Goal: Task Accomplishment & Management: Use online tool/utility

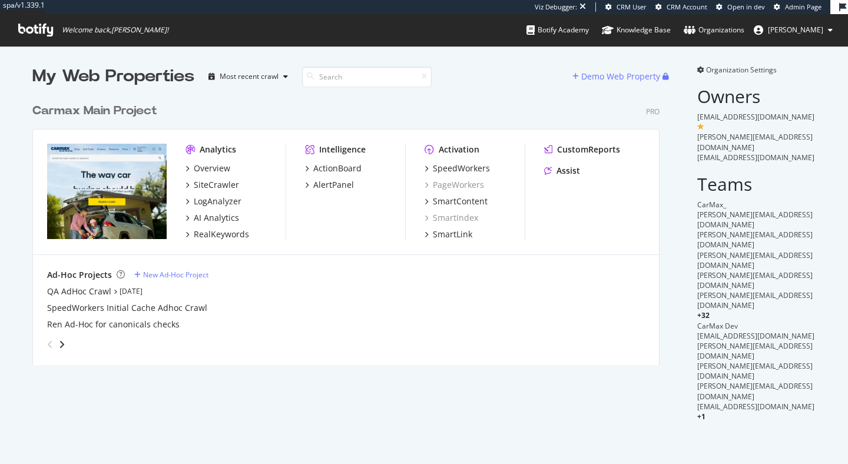
scroll to position [277, 636]
click at [485, 171] on div "SpeedWorkers" at bounding box center [461, 168] width 57 height 12
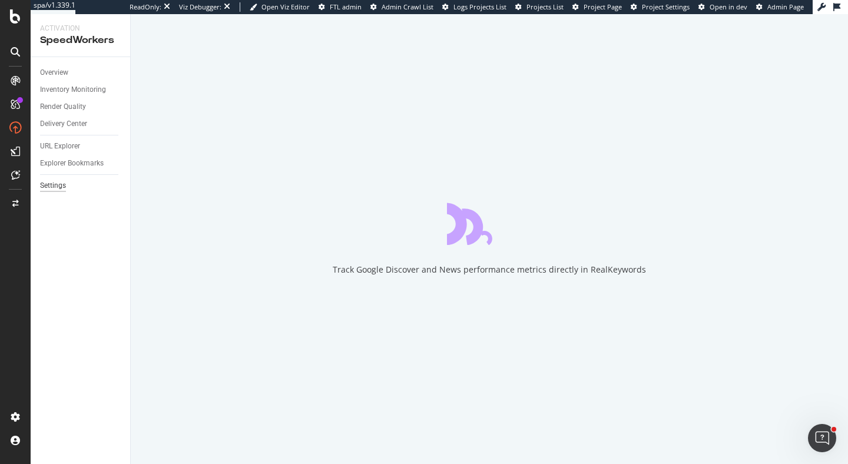
click at [62, 184] on div "Settings" at bounding box center [53, 186] width 26 height 12
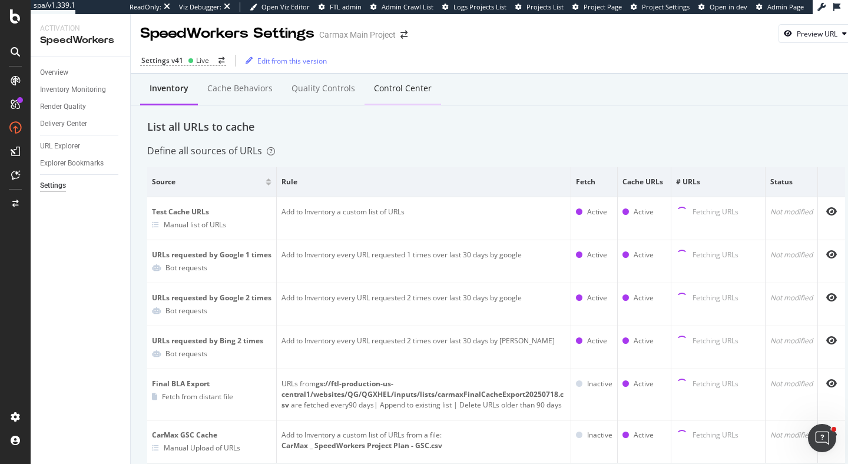
click at [414, 87] on div "Control Center" at bounding box center [403, 88] width 58 height 12
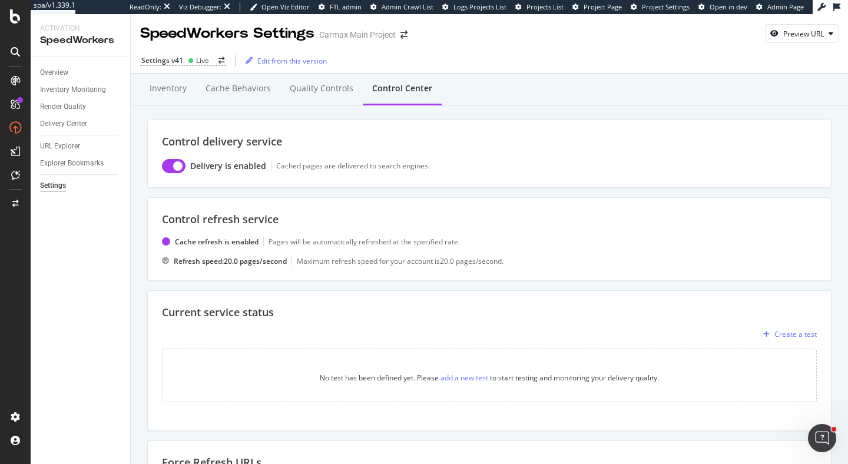
scroll to position [210, 0]
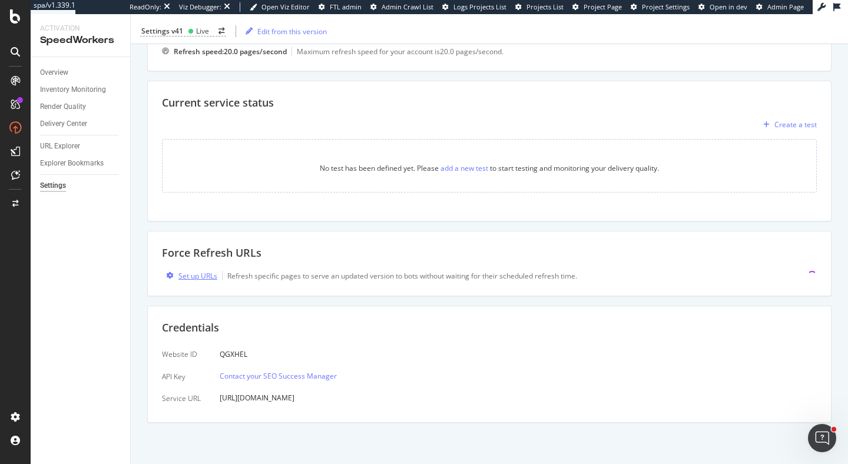
click at [193, 279] on div "Set up URLs" at bounding box center [197, 276] width 39 height 10
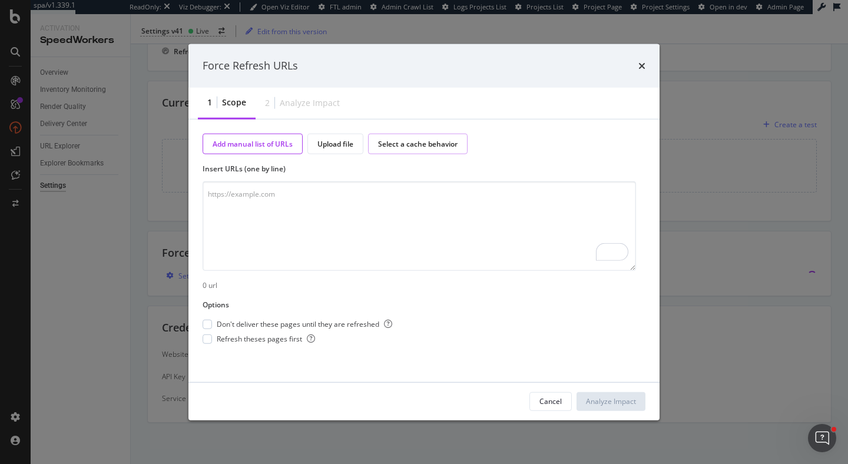
click at [426, 148] on div "Select a cache behavior" at bounding box center [417, 143] width 99 height 21
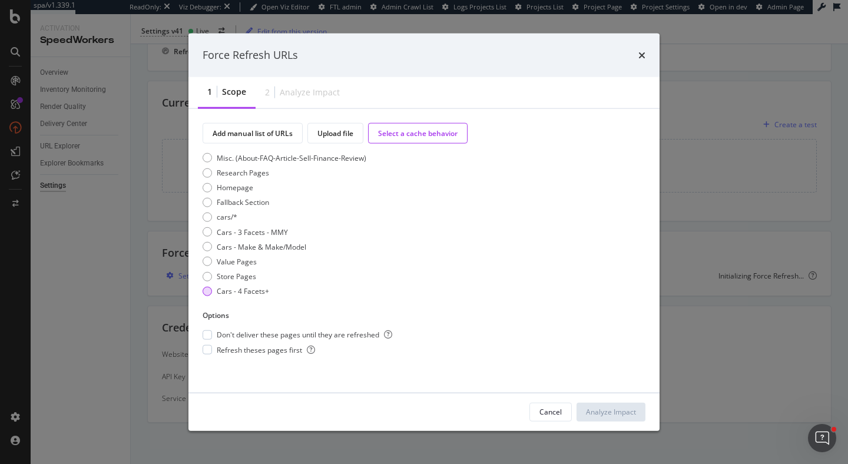
click at [207, 291] on div "Cars - 4 Facets+" at bounding box center [207, 290] width 9 height 9
click at [203, 247] on div "Cars - Make & Make/Model" at bounding box center [207, 246] width 9 height 9
click at [204, 234] on div "Cars - 3 Facets - MMY" at bounding box center [207, 231] width 9 height 9
click at [207, 221] on div "cars/*" at bounding box center [207, 217] width 9 height 9
click at [210, 234] on div "Cars - 3 Facets - MMY" at bounding box center [207, 231] width 9 height 9
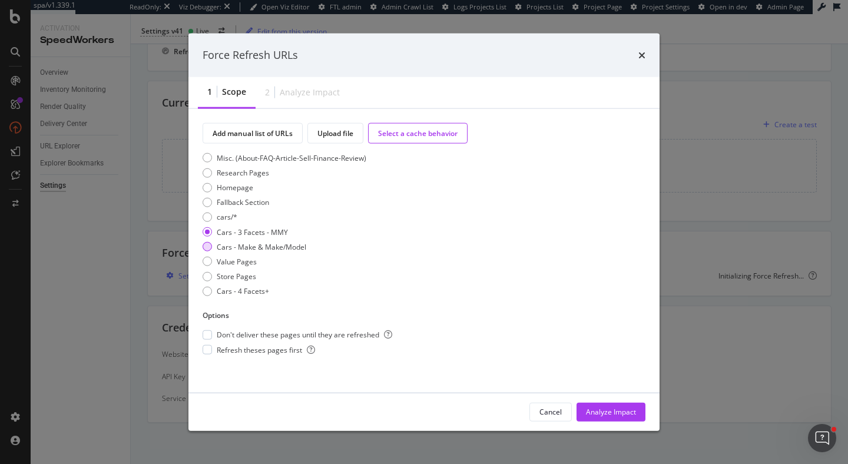
click at [217, 248] on div "Cars - Make & Make/Model" at bounding box center [261, 246] width 89 height 10
click at [223, 291] on div "Cars - 4 Facets+" at bounding box center [243, 291] width 52 height 10
click at [328, 131] on div "Upload file" at bounding box center [335, 133] width 36 height 10
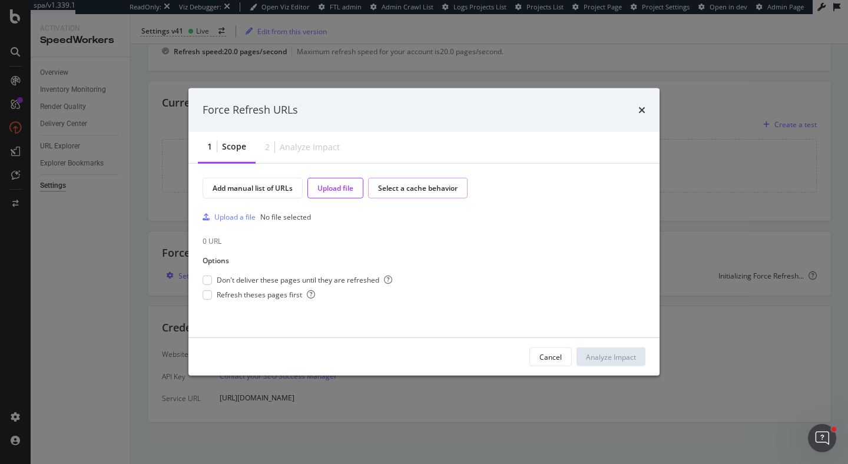
click at [409, 194] on div "Select a cache behavior" at bounding box center [417, 188] width 99 height 21
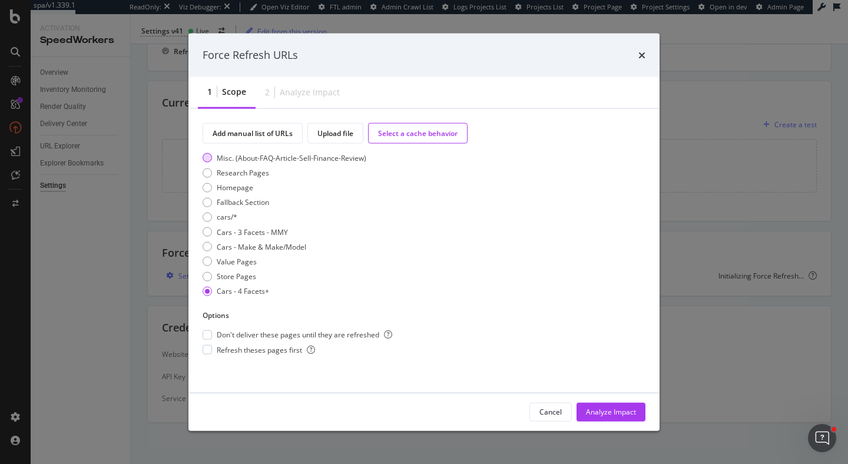
click at [300, 153] on div "Misc. (About-FAQ-Article-Sell-Finance-Review)" at bounding box center [292, 158] width 150 height 10
click at [300, 193] on div "Misc. (About-FAQ-Article-Sell-Finance-Review) Research Pages Homepage Fallback …" at bounding box center [285, 227] width 164 height 148
click at [288, 221] on div "cars/*" at bounding box center [285, 217] width 164 height 10
click at [288, 248] on div "Cars - Make & Make/Model" at bounding box center [261, 246] width 89 height 10
click at [287, 281] on div "Store Pages" at bounding box center [285, 276] width 164 height 10
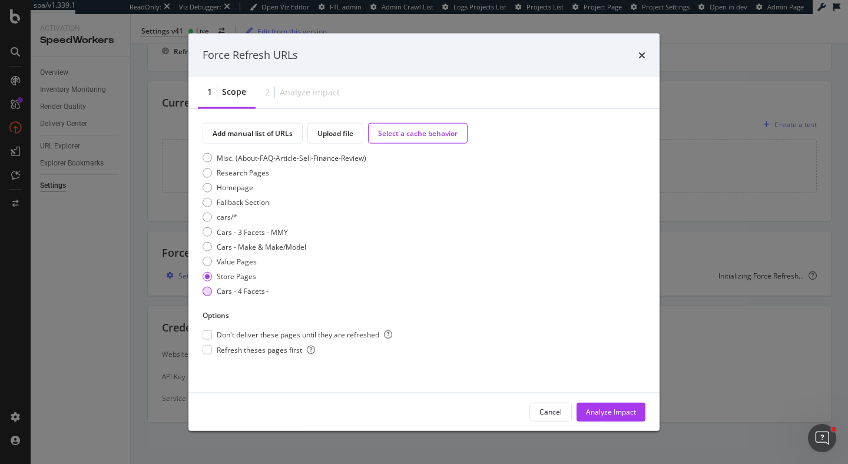
click at [283, 286] on div "Cars - 4 Facets+" at bounding box center [285, 291] width 164 height 10
click at [210, 216] on div "cars/*" at bounding box center [207, 217] width 9 height 9
click at [208, 228] on div "Cars - 3 Facets - MMY" at bounding box center [207, 231] width 9 height 9
click at [207, 218] on div "cars/*" at bounding box center [207, 217] width 9 height 9
click at [606, 412] on div "Analyze Impact" at bounding box center [611, 412] width 50 height 10
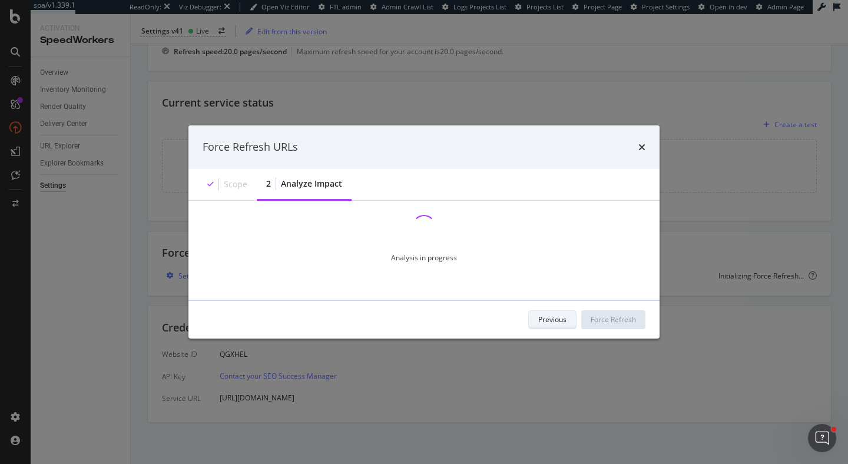
click at [563, 316] on div "Previous" at bounding box center [552, 319] width 28 height 10
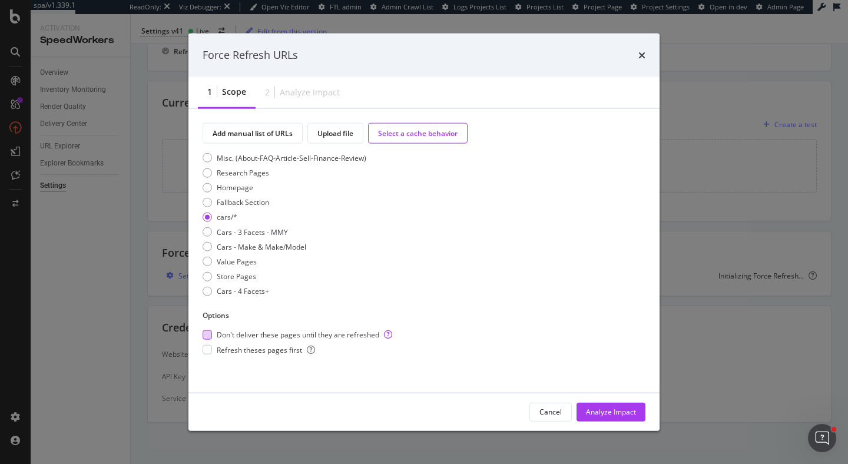
click at [265, 334] on span "Don't deliver these pages until they are refreshed" at bounding box center [304, 335] width 175 height 10
click at [266, 350] on span "Refresh theses pages first" at bounding box center [266, 349] width 98 height 10
click at [608, 410] on div "Analyze Impact" at bounding box center [611, 412] width 50 height 10
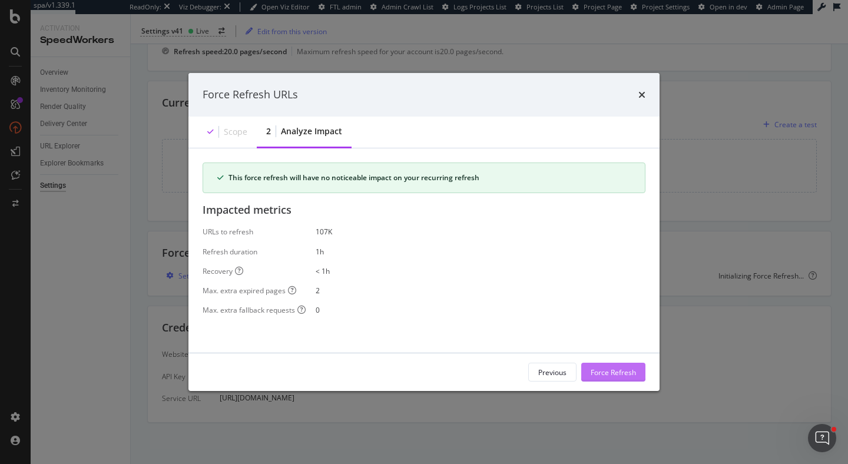
click at [635, 373] on div "Force Refresh" at bounding box center [612, 372] width 45 height 10
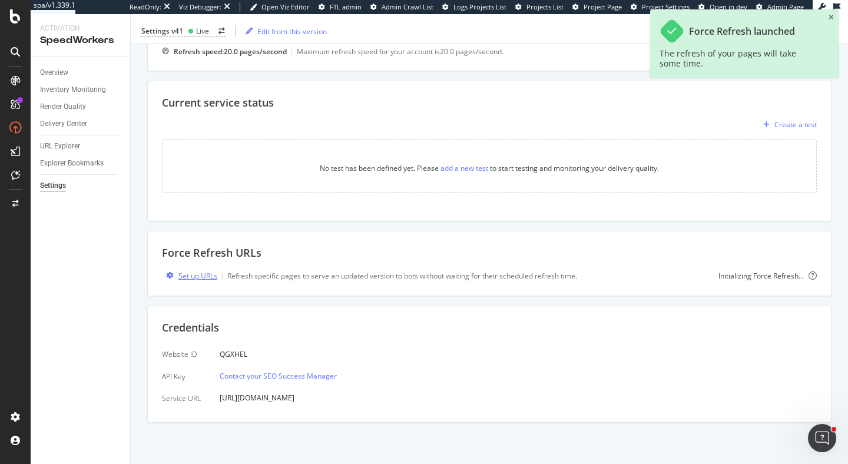
click at [209, 271] on div "Set up URLs" at bounding box center [197, 276] width 39 height 10
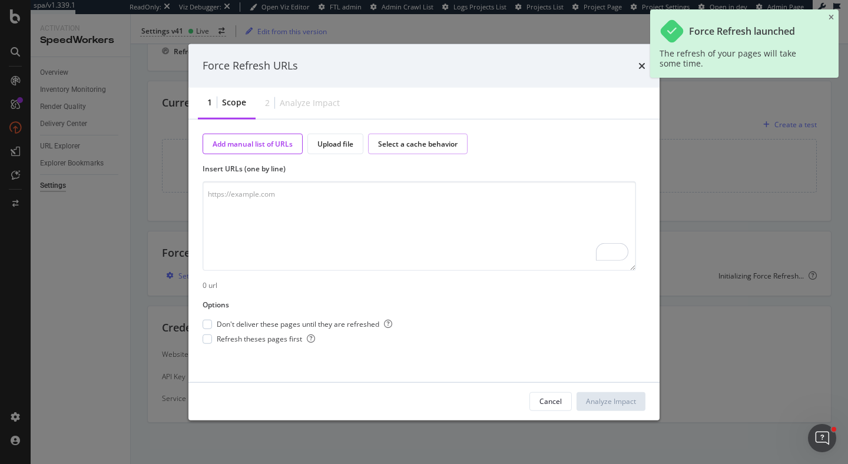
click at [433, 150] on div "Select a cache behavior" at bounding box center [417, 143] width 99 height 21
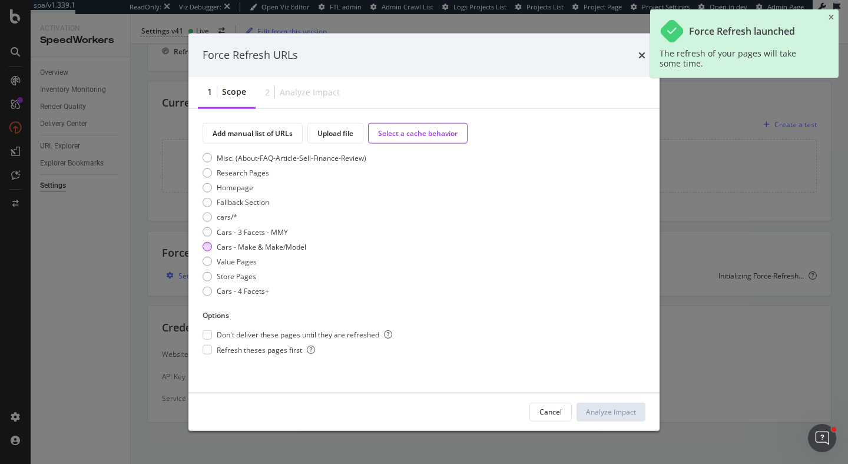
click at [261, 244] on div "Cars - Make & Make/Model" at bounding box center [261, 246] width 89 height 10
click at [207, 339] on div "modal" at bounding box center [207, 334] width 9 height 9
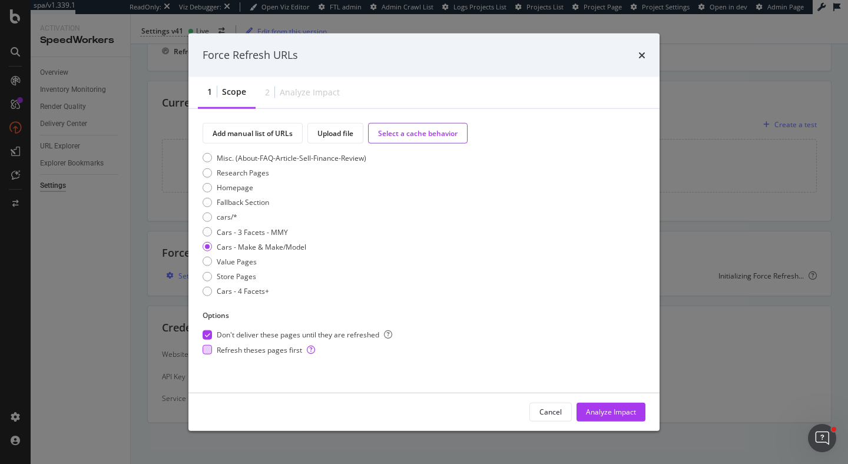
click at [207, 347] on div "modal" at bounding box center [207, 349] width 9 height 9
click at [588, 410] on div "Analyze Impact" at bounding box center [611, 412] width 50 height 10
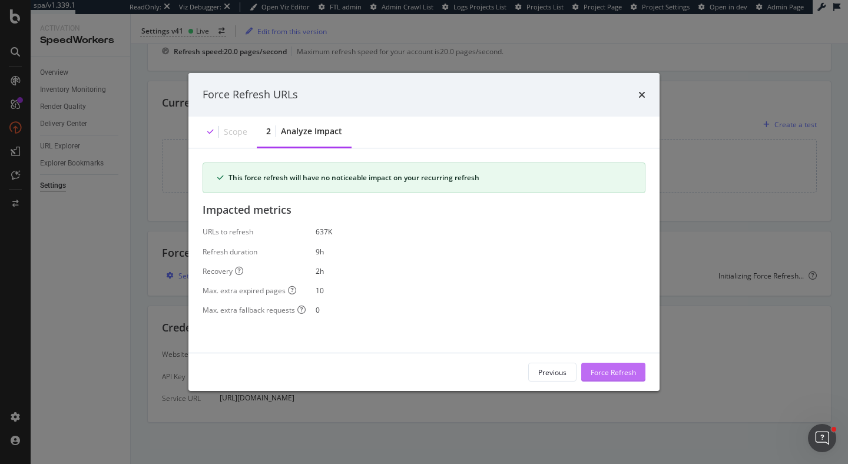
click at [608, 369] on div "Force Refresh" at bounding box center [612, 372] width 45 height 10
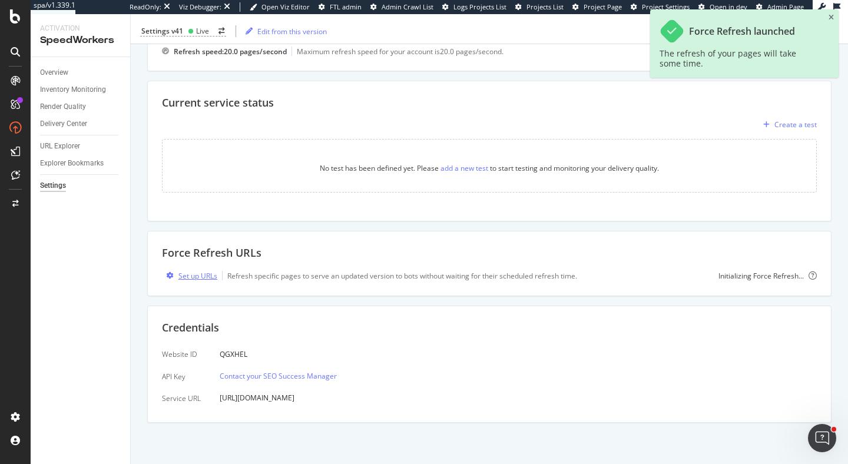
click at [198, 278] on div "Set up URLs" at bounding box center [197, 276] width 39 height 10
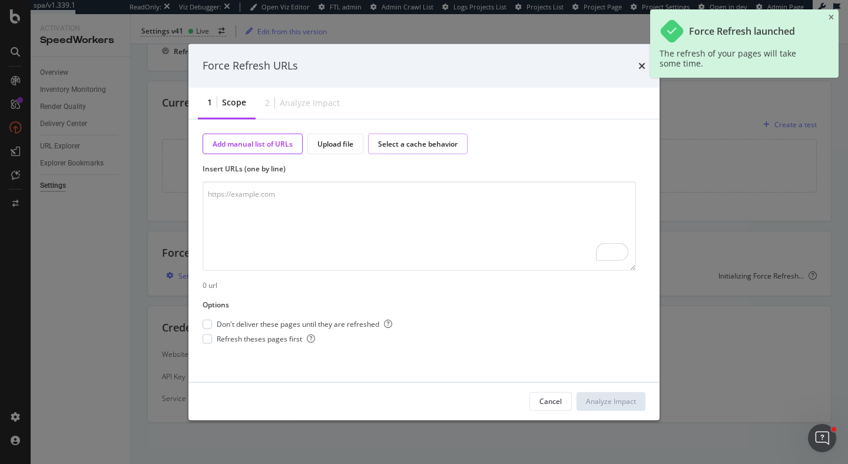
click at [419, 143] on div "Select a cache behavior" at bounding box center [417, 143] width 79 height 10
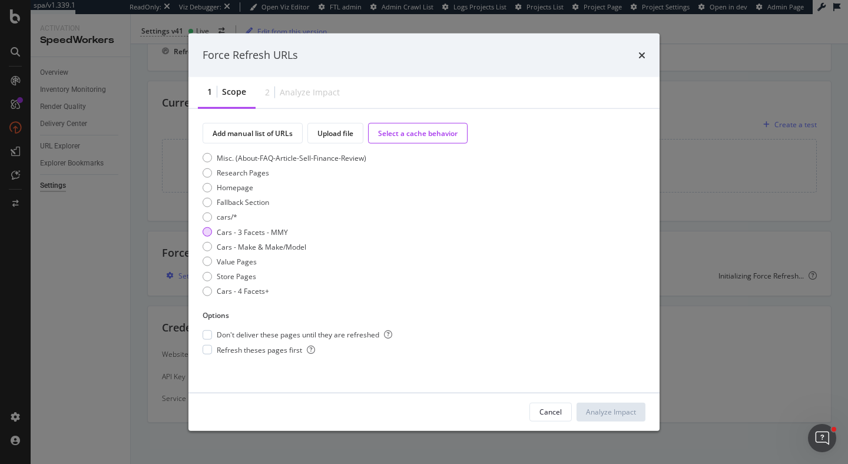
click at [241, 232] on div "Cars - 3 Facets - MMY" at bounding box center [252, 232] width 71 height 10
click at [214, 332] on div "Don't deliver these pages until they are refreshed" at bounding box center [298, 335] width 190 height 10
click at [227, 344] on span "Refresh theses pages first" at bounding box center [266, 349] width 98 height 10
click at [609, 408] on div "Analyze Impact" at bounding box center [611, 412] width 50 height 10
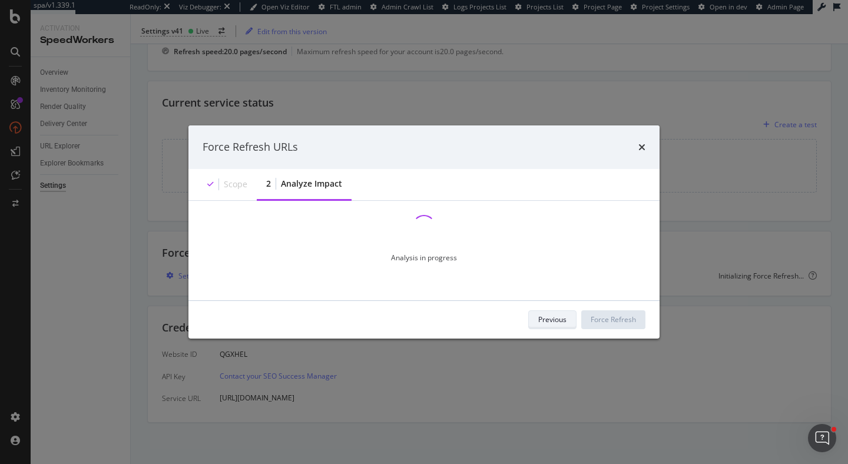
click at [539, 314] on div "Previous" at bounding box center [552, 319] width 28 height 10
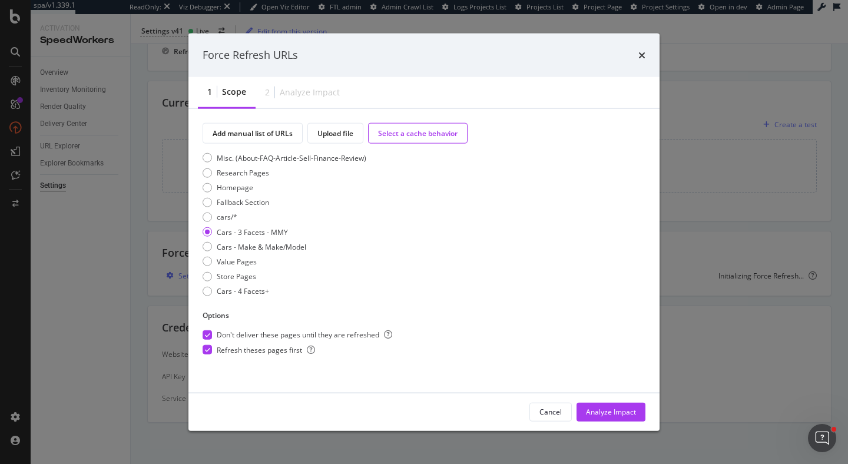
click at [230, 349] on span "Refresh theses pages first" at bounding box center [266, 349] width 98 height 10
click at [274, 333] on span "Don't deliver these pages until they are refreshed" at bounding box center [304, 335] width 175 height 10
click at [273, 348] on span "Refresh theses pages first" at bounding box center [266, 349] width 98 height 10
click at [275, 349] on span "Refresh theses pages first" at bounding box center [266, 349] width 98 height 10
click at [596, 410] on div "Analyze Impact" at bounding box center [611, 412] width 50 height 10
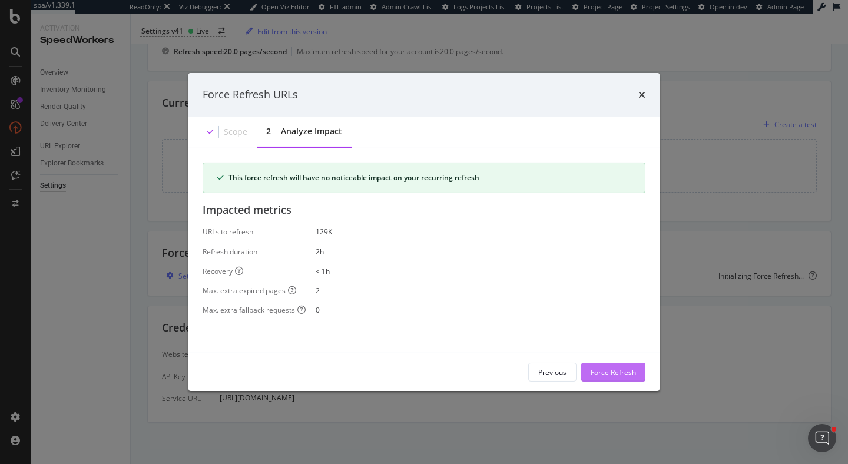
click at [615, 374] on div "Force Refresh" at bounding box center [612, 372] width 45 height 10
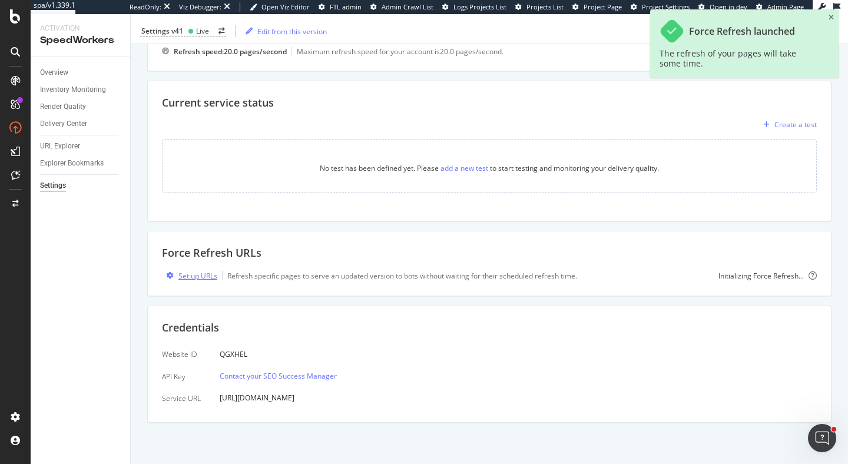
click at [197, 273] on div "Set up URLs" at bounding box center [197, 276] width 39 height 10
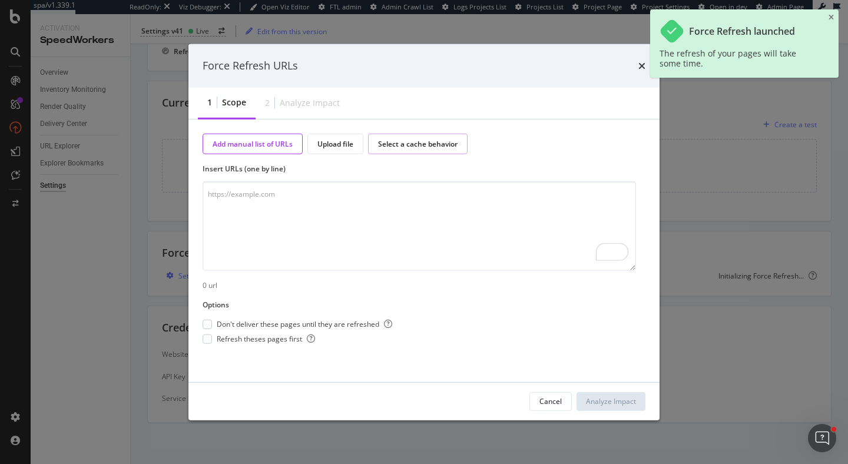
click at [414, 146] on div "Select a cache behavior" at bounding box center [417, 143] width 79 height 10
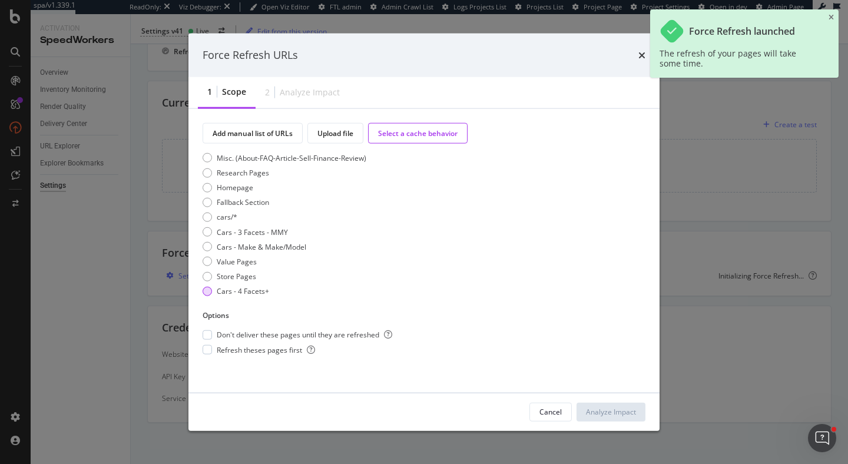
click at [250, 292] on div "Cars - 4 Facets+" at bounding box center [243, 291] width 52 height 10
click at [597, 411] on div "Analyze Impact" at bounding box center [611, 412] width 50 height 10
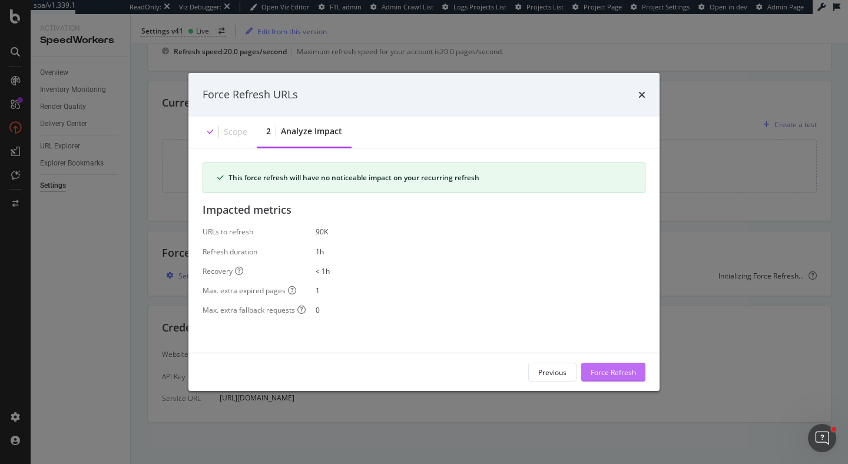
click at [631, 380] on div "Force Refresh" at bounding box center [612, 372] width 45 height 18
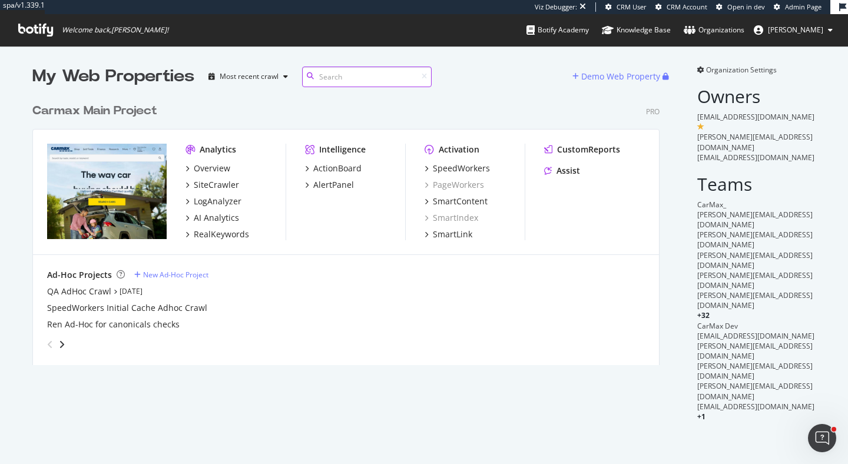
scroll to position [277, 636]
